Goal: Find specific page/section: Find specific page/section

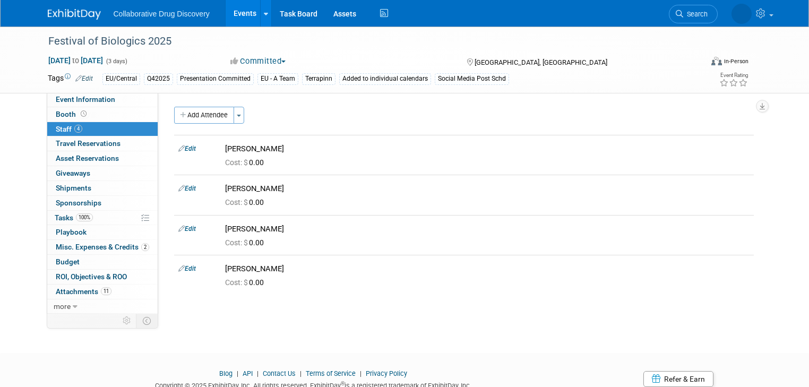
click at [240, 15] on link "Events" at bounding box center [245, 13] width 39 height 27
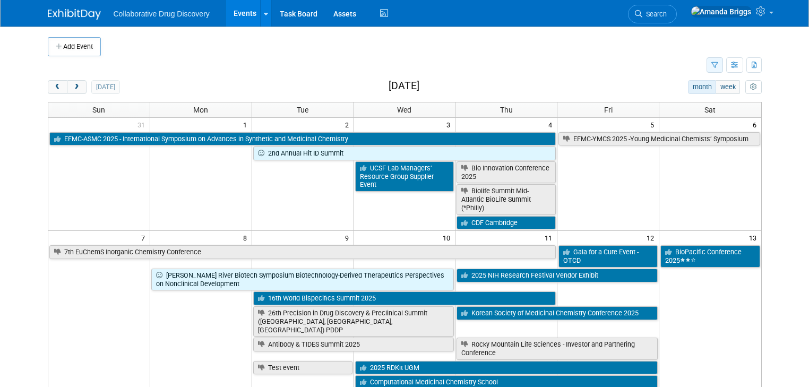
click at [718, 63] on icon "button" at bounding box center [714, 65] width 7 height 7
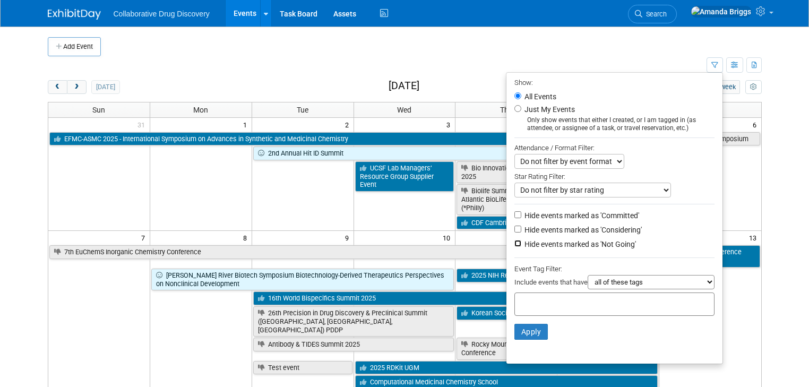
click at [521, 241] on input "Hide events marked as 'Not Going'" at bounding box center [517, 243] width 7 height 7
checkbox input "true"
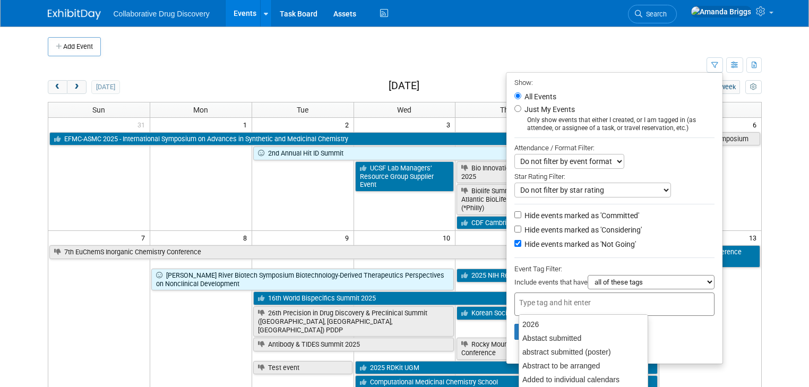
click at [535, 297] on input "text" at bounding box center [561, 302] width 85 height 11
type input "eu"
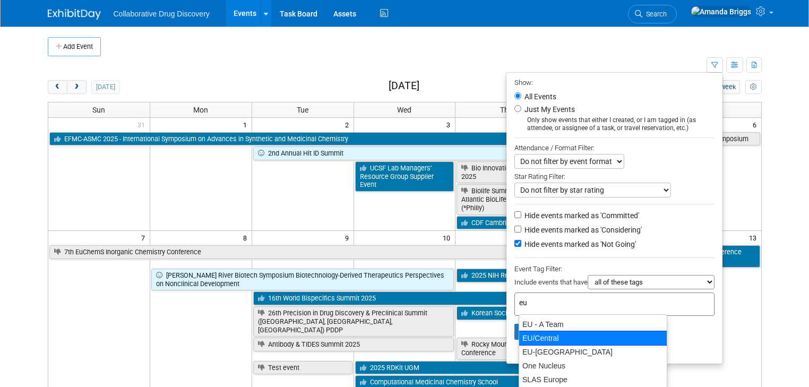
click at [539, 335] on div "EU/Central" at bounding box center [593, 338] width 149 height 15
type input "EU/Central"
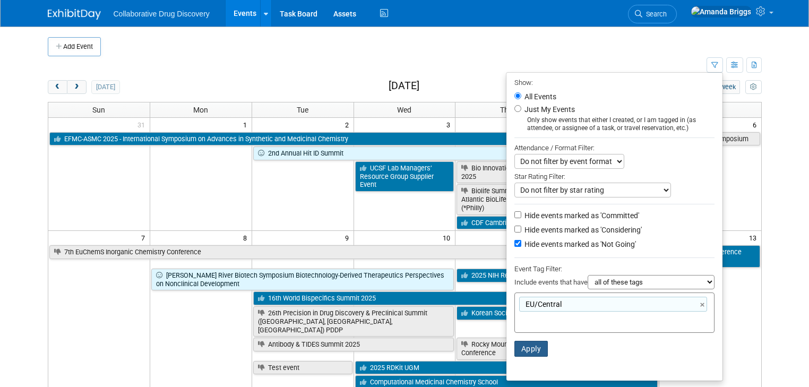
click at [539, 346] on button "Apply" at bounding box center [531, 349] width 34 height 16
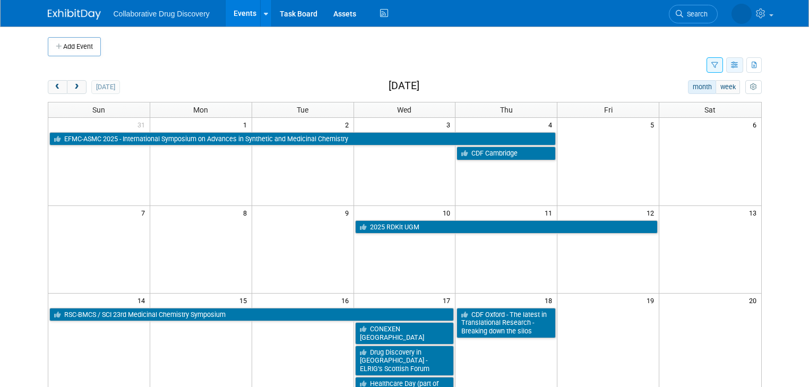
click at [739, 67] on icon "button" at bounding box center [735, 65] width 8 height 7
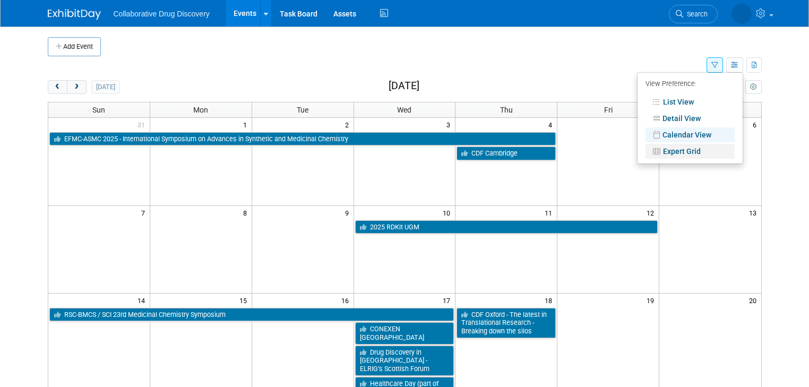
click at [699, 153] on link "Expert Grid" at bounding box center [690, 151] width 89 height 15
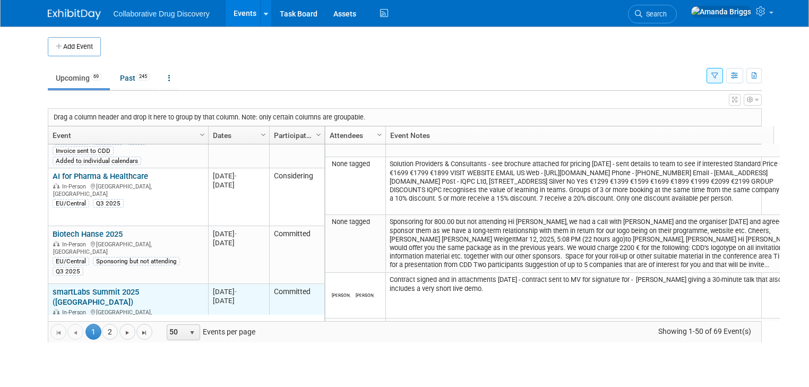
scroll to position [153, 0]
